Goal: Task Accomplishment & Management: Manage account settings

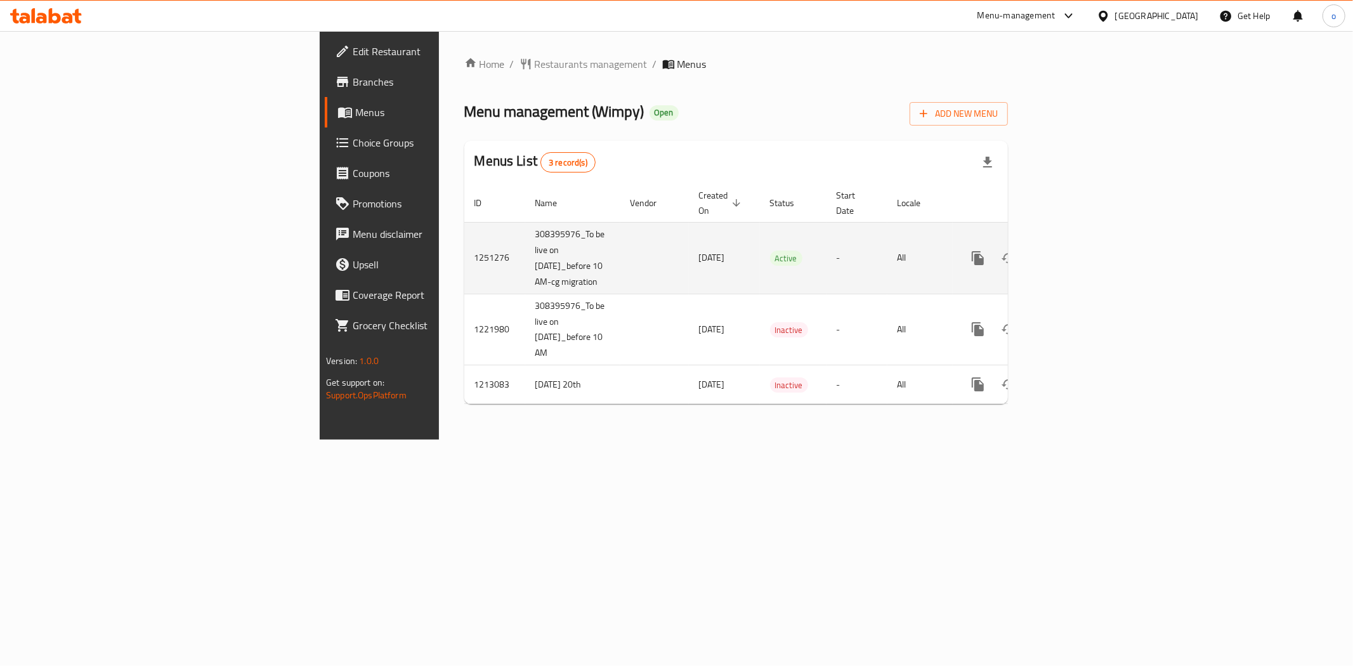
click at [1084, 254] on link "enhanced table" at bounding box center [1069, 258] width 30 height 30
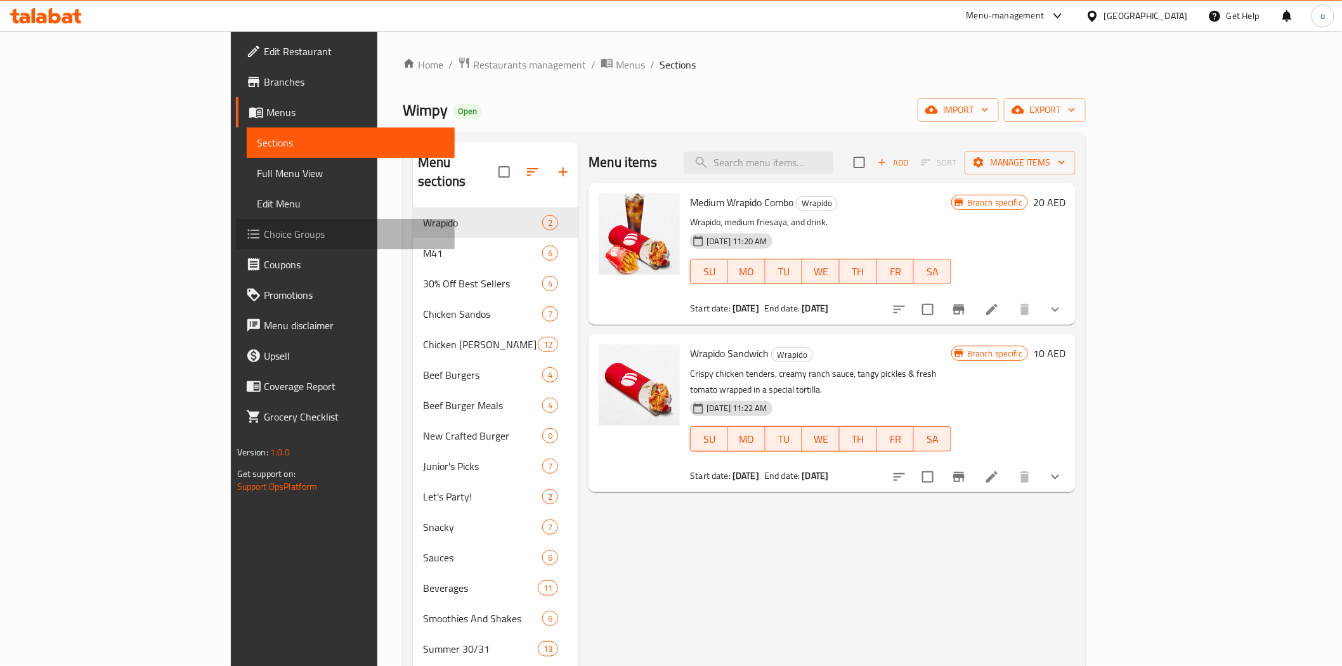
click at [264, 231] on span "Choice Groups" at bounding box center [354, 233] width 181 height 15
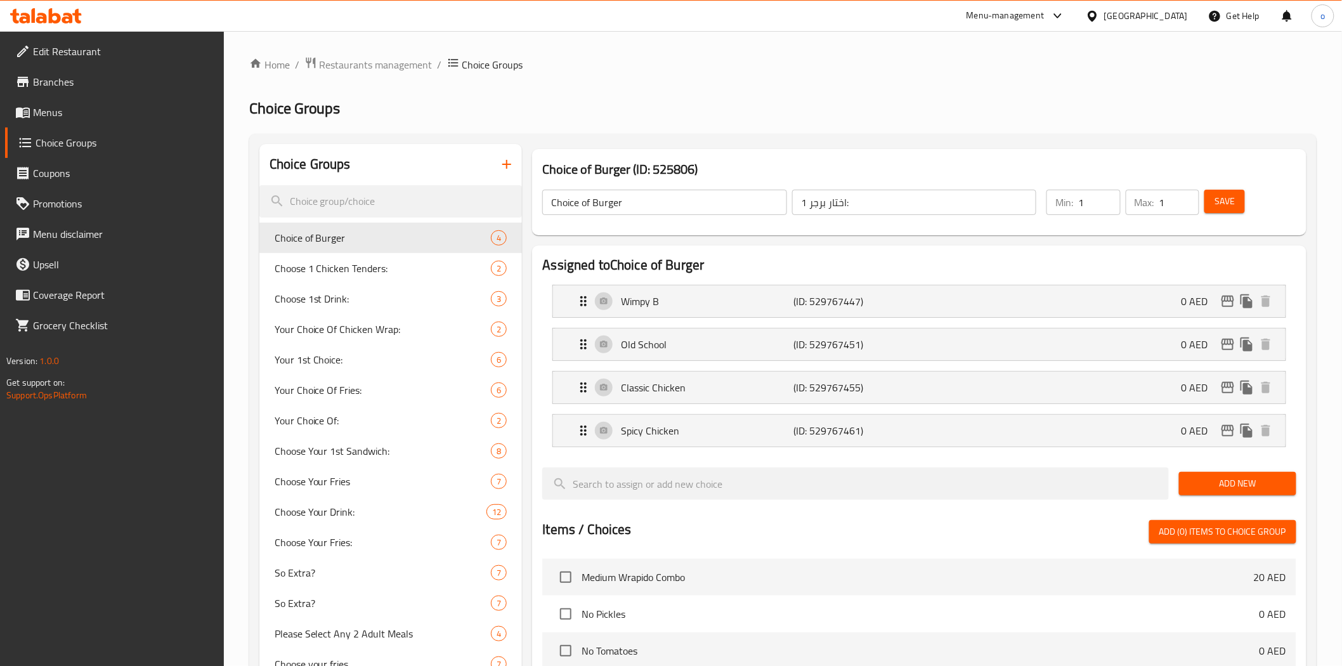
click at [892, 65] on ol "Home / Restaurants management / Choice Groups" at bounding box center [782, 64] width 1067 height 16
click at [391, 491] on div "Choose Your Fries 7" at bounding box center [390, 481] width 263 height 30
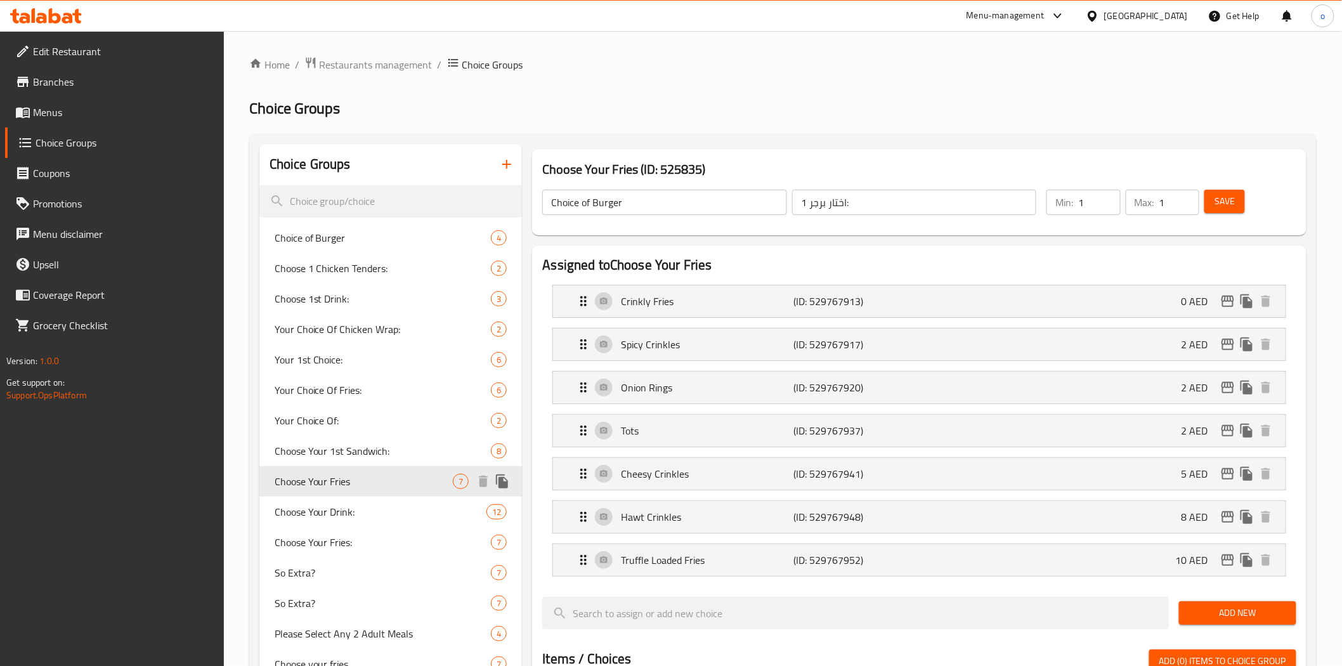
type input "Choose Your Fries"
type input "إختر الفرايز"
click at [628, 214] on input "Choose Your Fries" at bounding box center [664, 202] width 244 height 25
drag, startPoint x: 722, startPoint y: 169, endPoint x: 646, endPoint y: 172, distance: 76.1
click at [646, 172] on h3 "Choose Your Fries (ID: 525835)" at bounding box center [918, 169] width 753 height 20
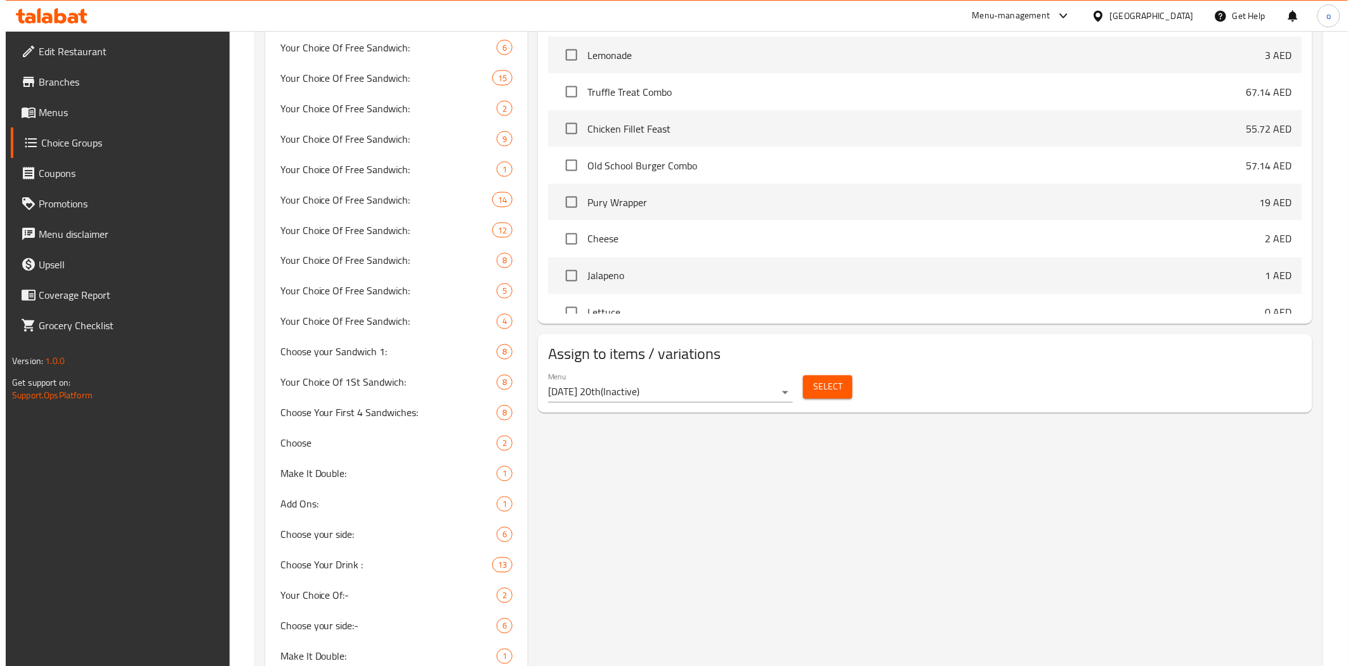
scroll to position [775, 0]
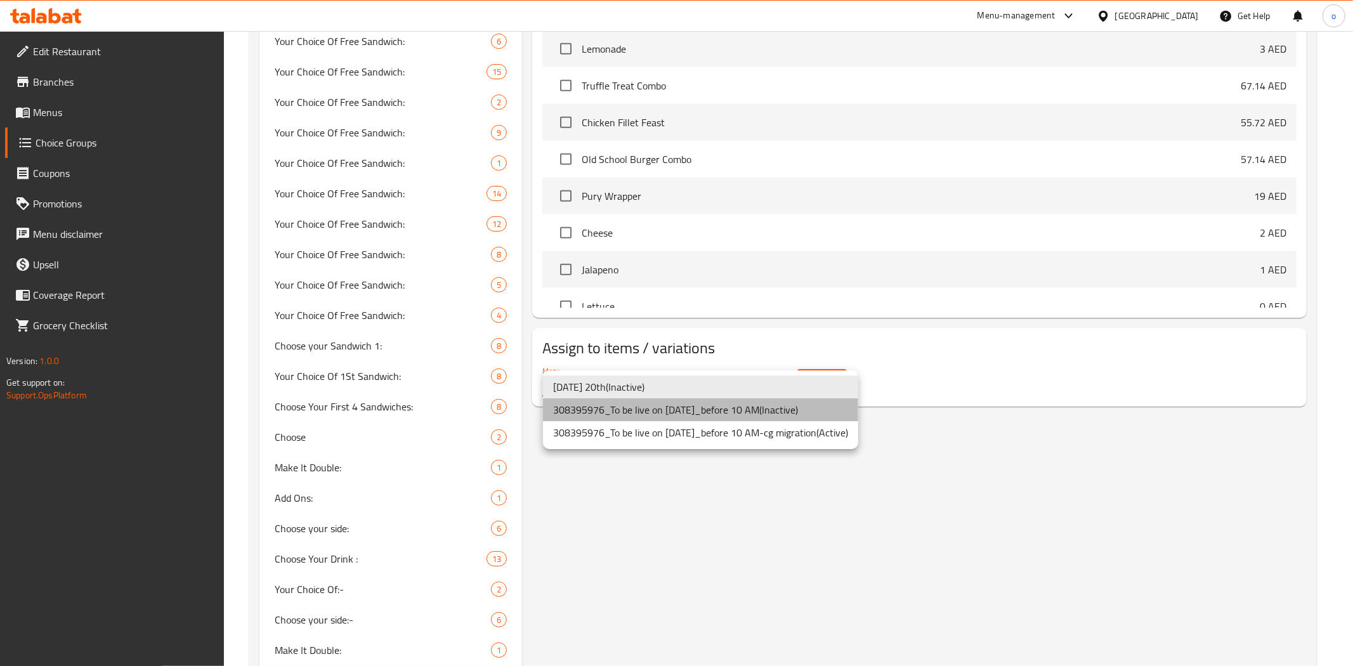
click at [694, 408] on li "308395976_To be live on [DATE]_before 10 AM ( Inactive )" at bounding box center [700, 409] width 315 height 23
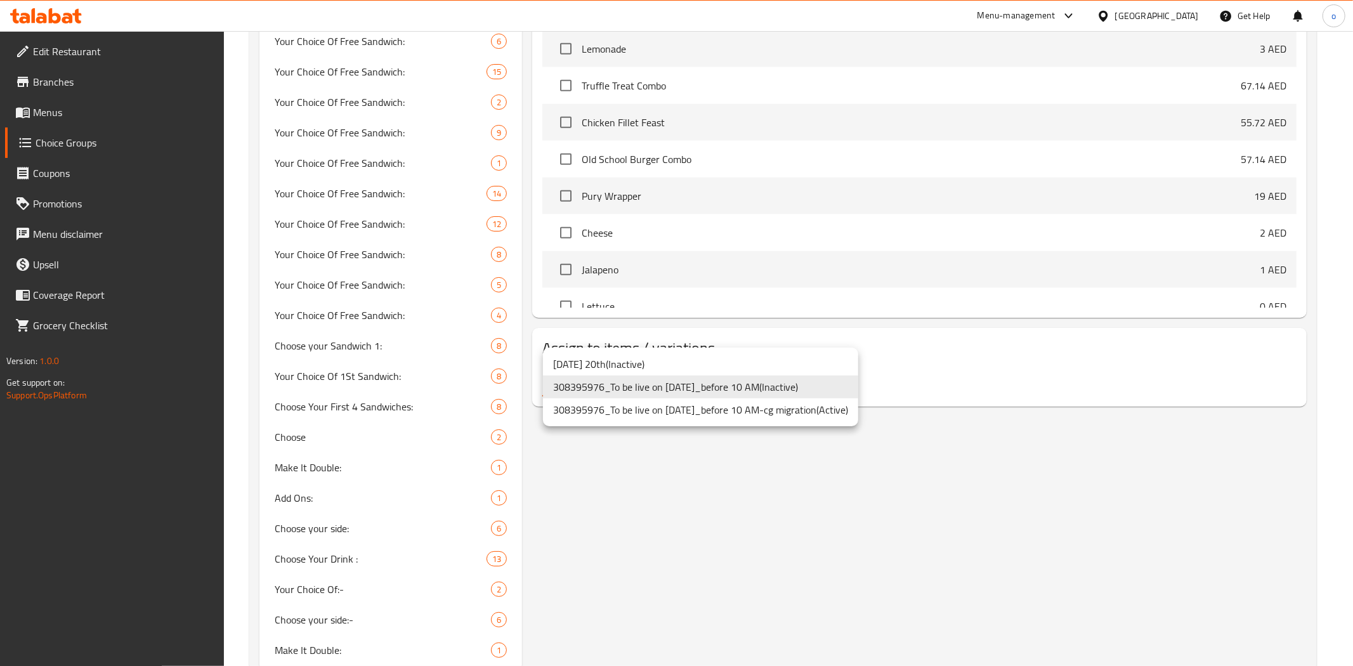
click at [743, 410] on li "308395976_To be live on [DATE]_before 10 AM-cg migration ( Active )" at bounding box center [700, 409] width 315 height 23
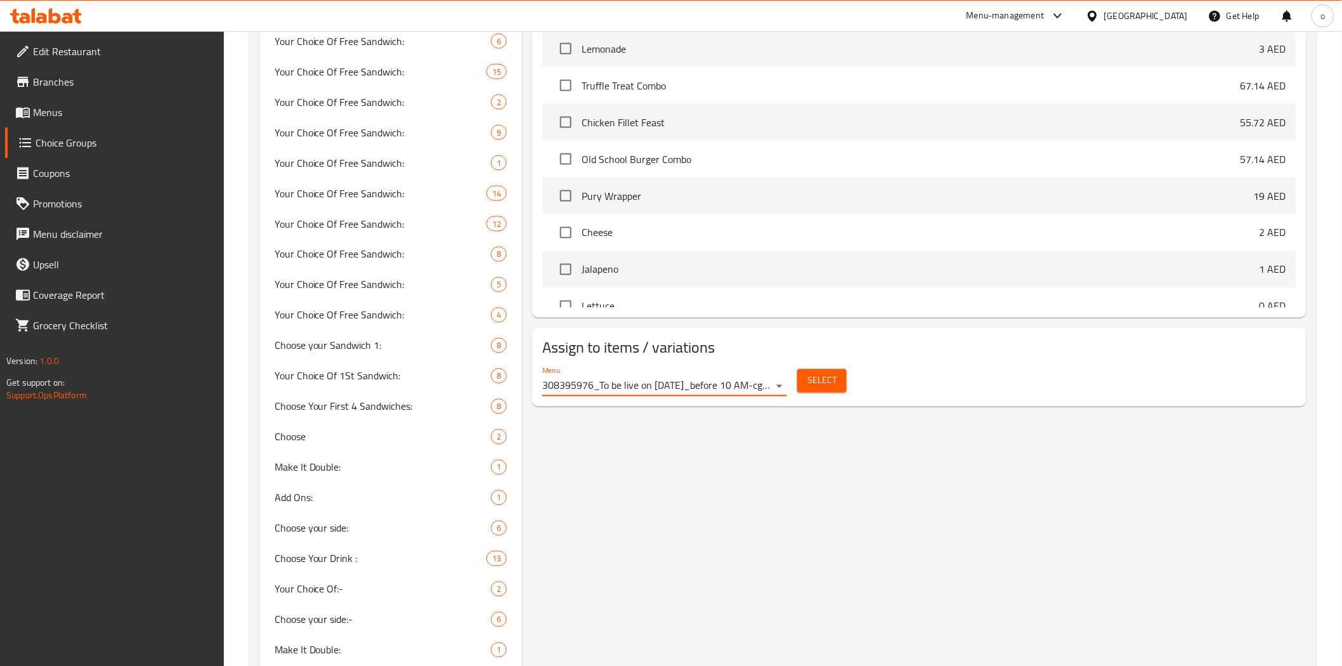
click at [825, 374] on span "Select" at bounding box center [821, 381] width 29 height 16
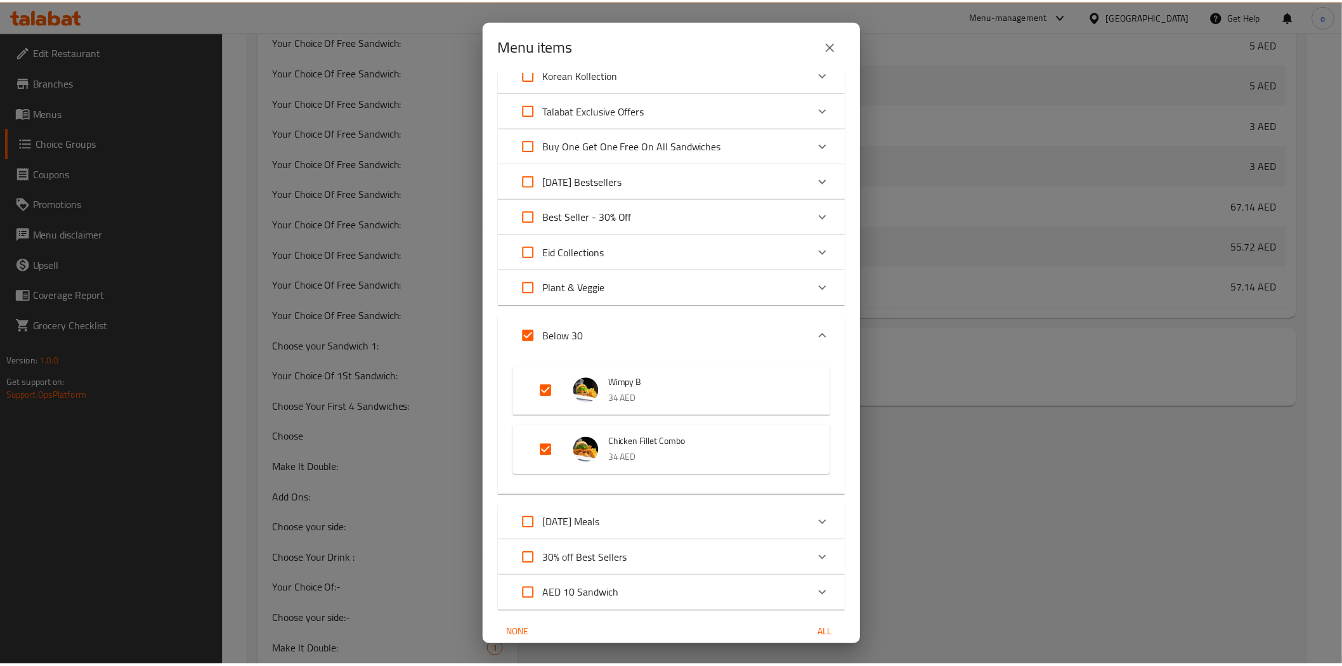
scroll to position [1599, 0]
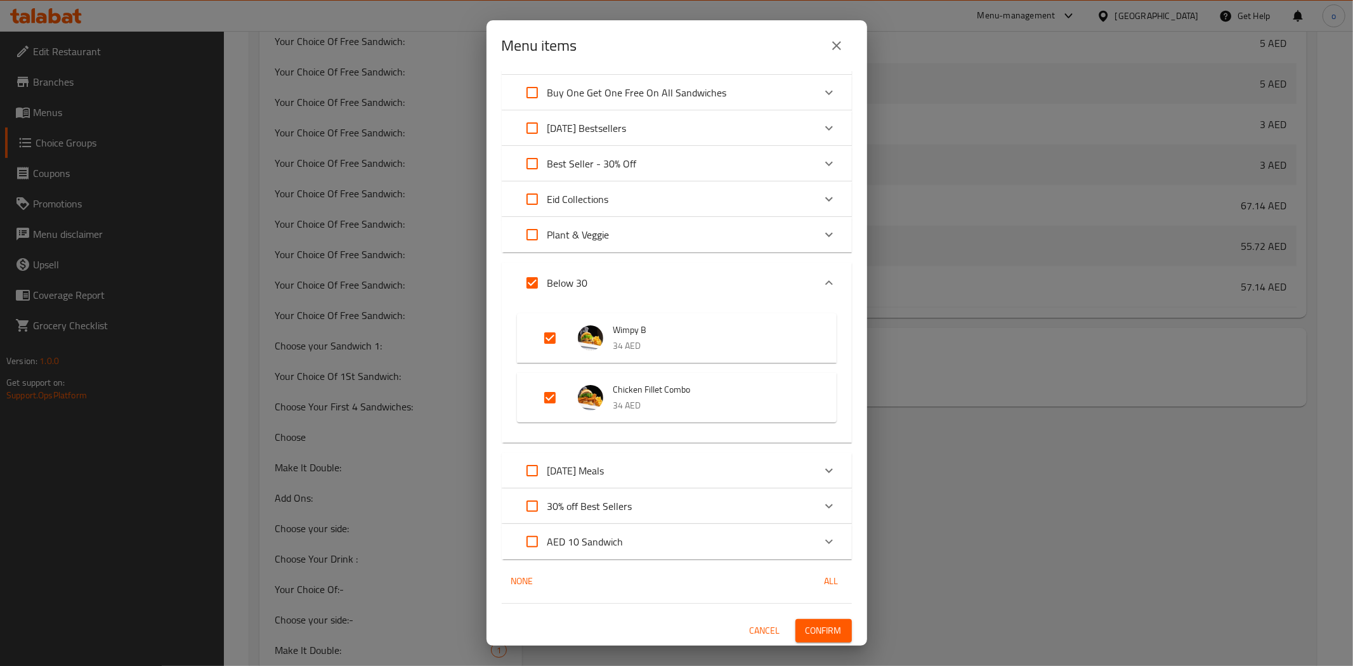
click at [973, 394] on div "Menu items 10 / 146 items selected ​ Wrapido Medium Wrapido Combo 20 AED Wrapid…" at bounding box center [676, 333] width 1353 height 666
click at [833, 55] on button "close" at bounding box center [836, 45] width 30 height 30
